Goal: Task Accomplishment & Management: Manage account settings

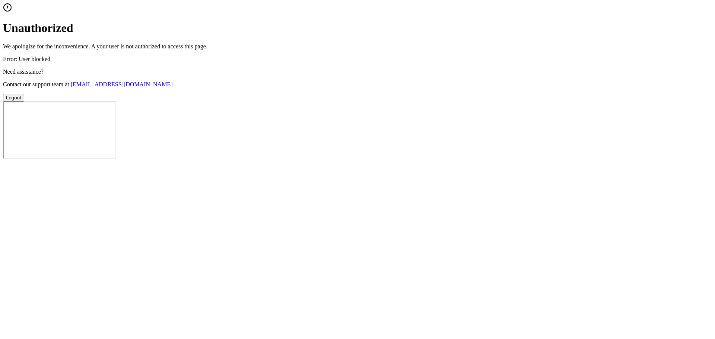
click at [314, 102] on div "Unauthorized We apologize for the inconvenience. A your user is not authorized …" at bounding box center [357, 52] width 709 height 99
click at [24, 102] on button "Logout" at bounding box center [13, 98] width 21 height 8
